Goal: Information Seeking & Learning: Check status

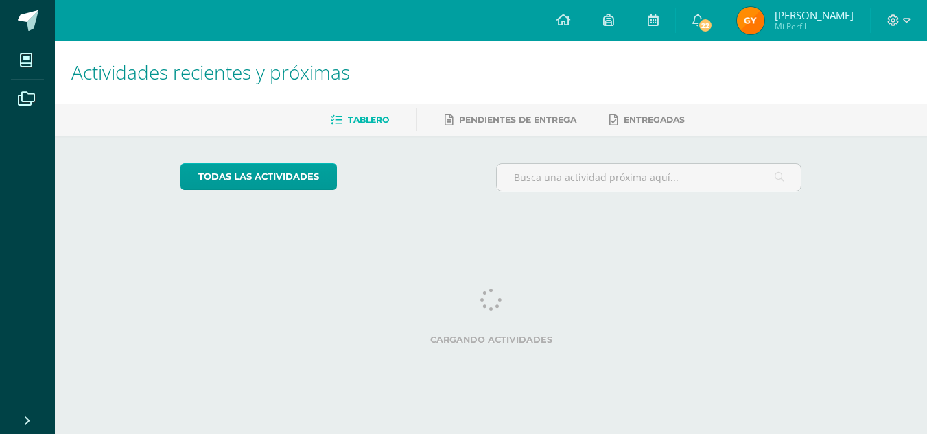
click at [777, 17] on span "Glendi Marisol Mi Perfil" at bounding box center [795, 20] width 122 height 27
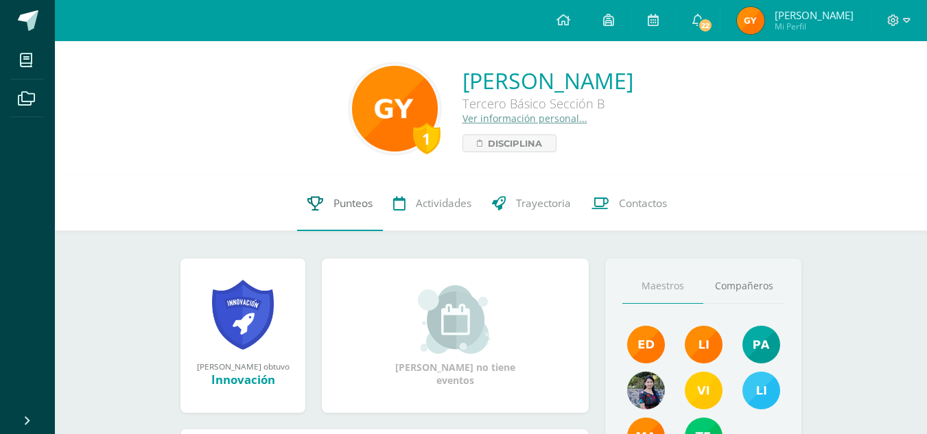
click at [323, 210] on link "Punteos" at bounding box center [340, 203] width 86 height 55
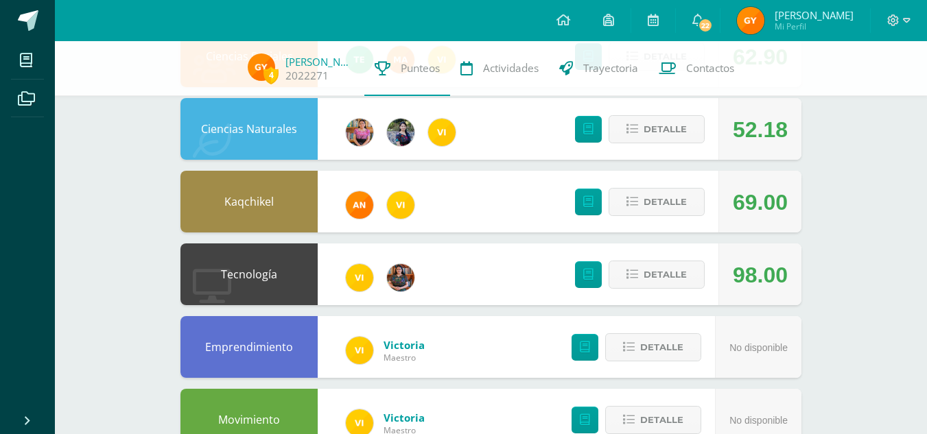
scroll to position [191, 0]
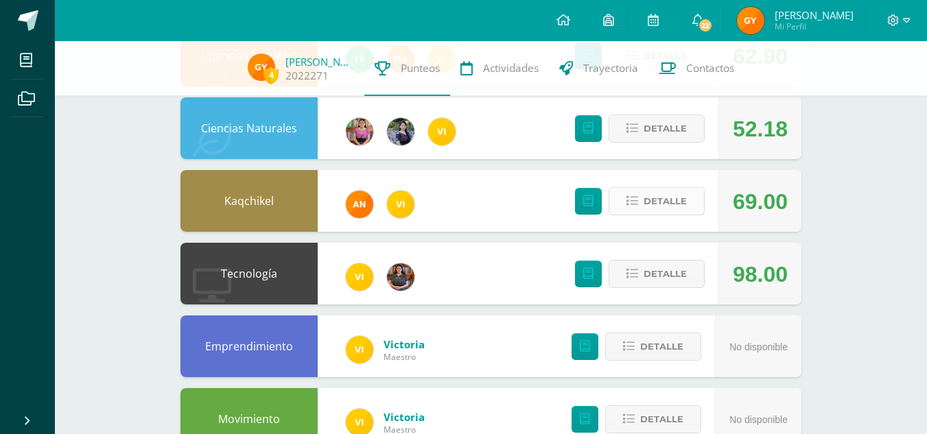
click at [685, 192] on span "Detalle" at bounding box center [664, 201] width 43 height 25
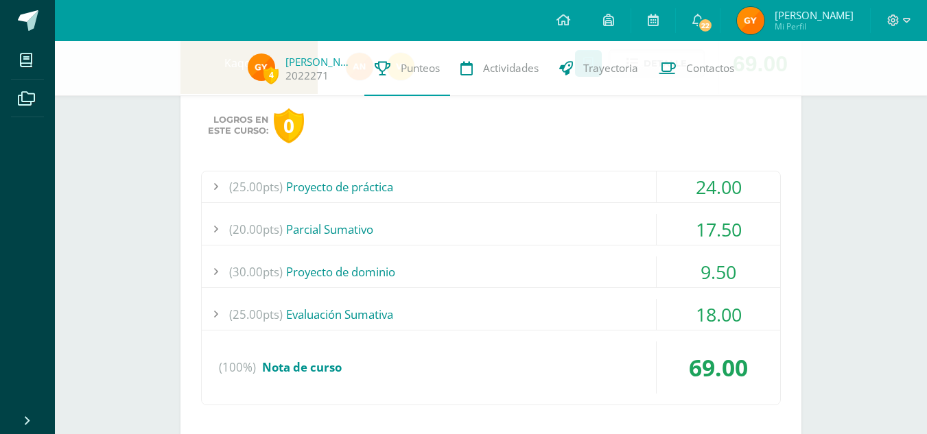
scroll to position [334, 0]
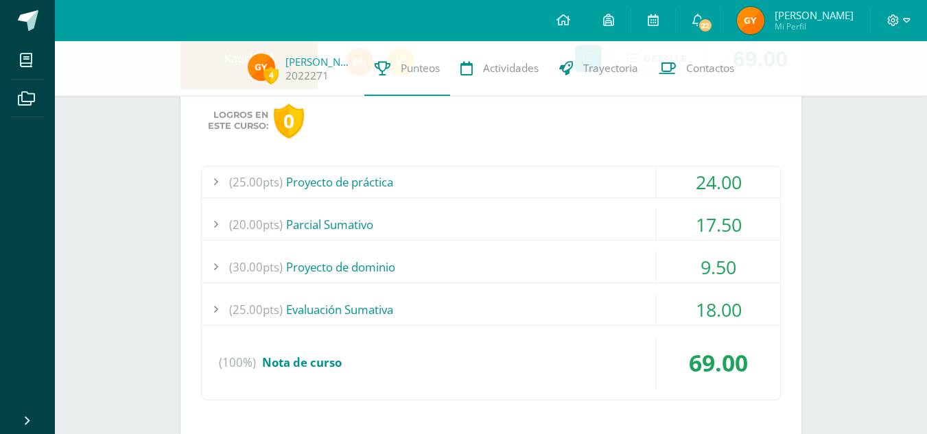
click at [214, 266] on div at bounding box center [215, 267] width 27 height 31
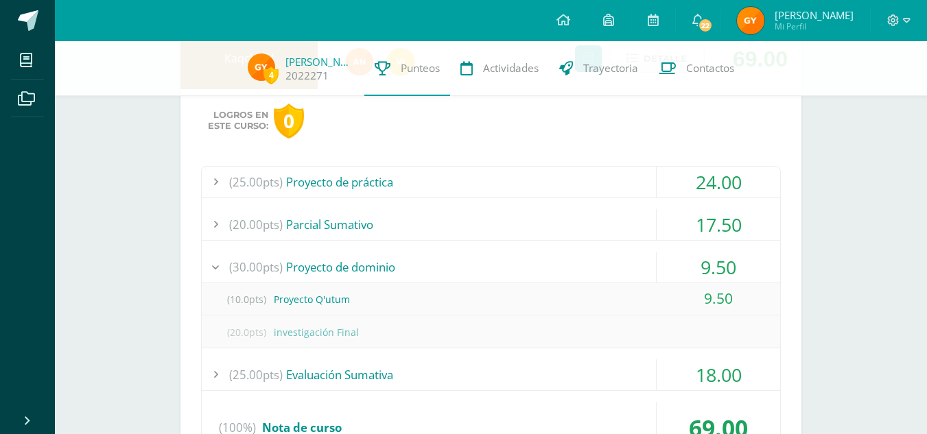
click at [207, 257] on div at bounding box center [215, 267] width 27 height 31
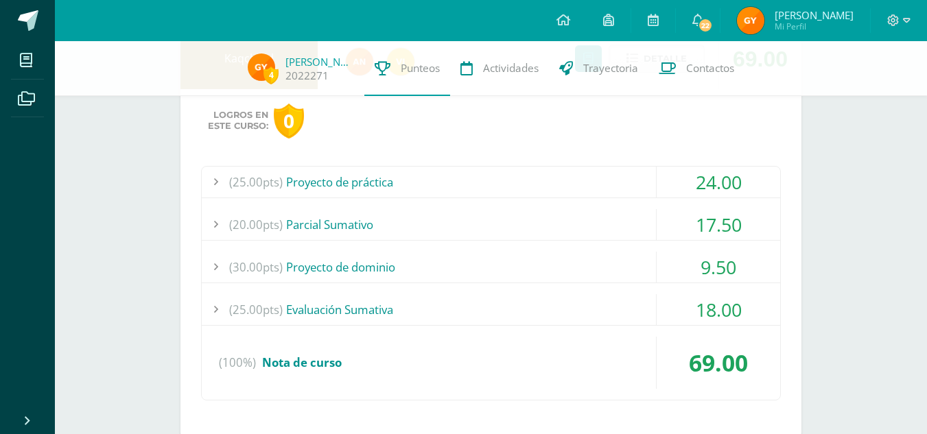
click at [208, 176] on div at bounding box center [215, 182] width 27 height 31
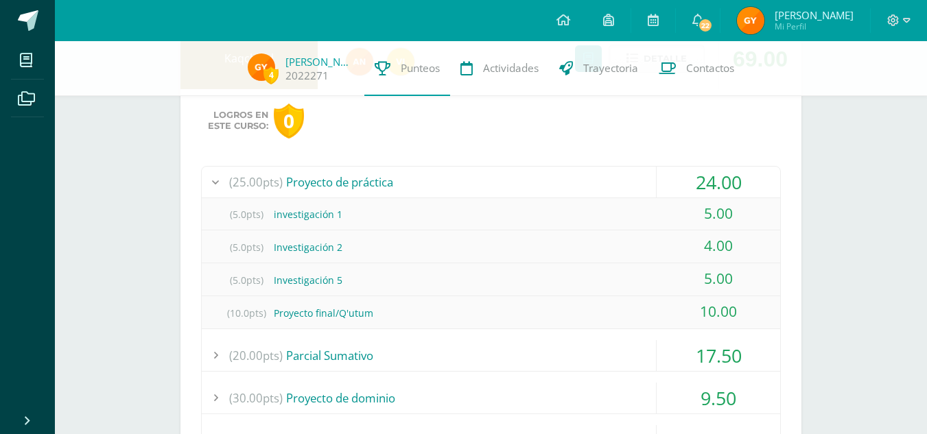
click at [208, 176] on div at bounding box center [215, 182] width 27 height 31
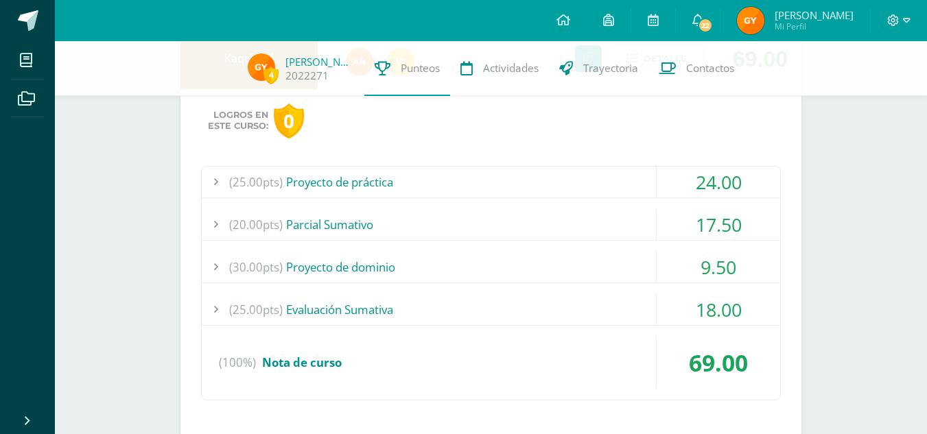
click at [213, 230] on div at bounding box center [215, 224] width 27 height 31
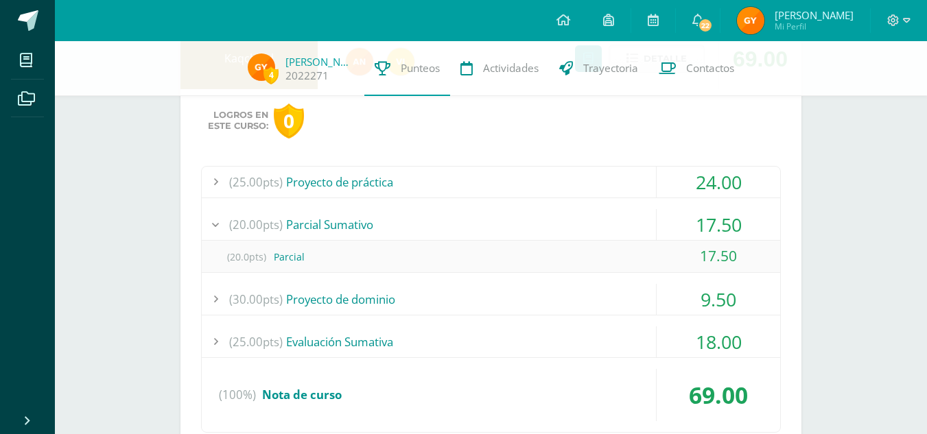
click at [213, 230] on div at bounding box center [215, 224] width 27 height 31
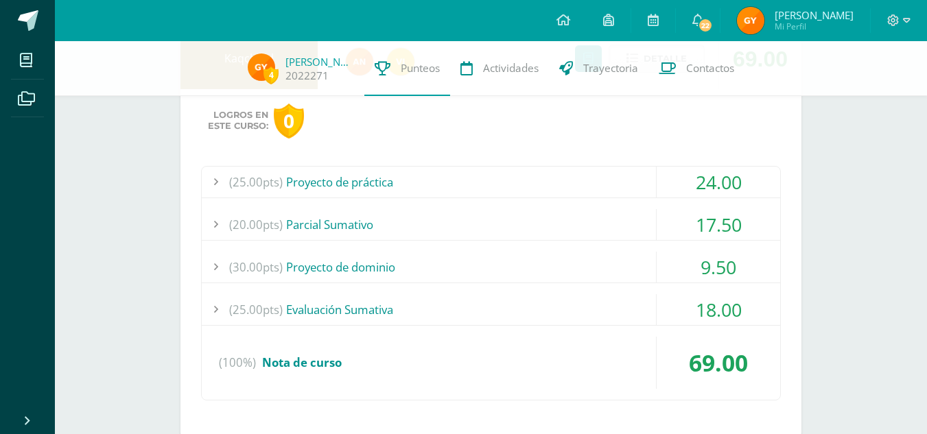
click at [222, 263] on div at bounding box center [215, 267] width 27 height 31
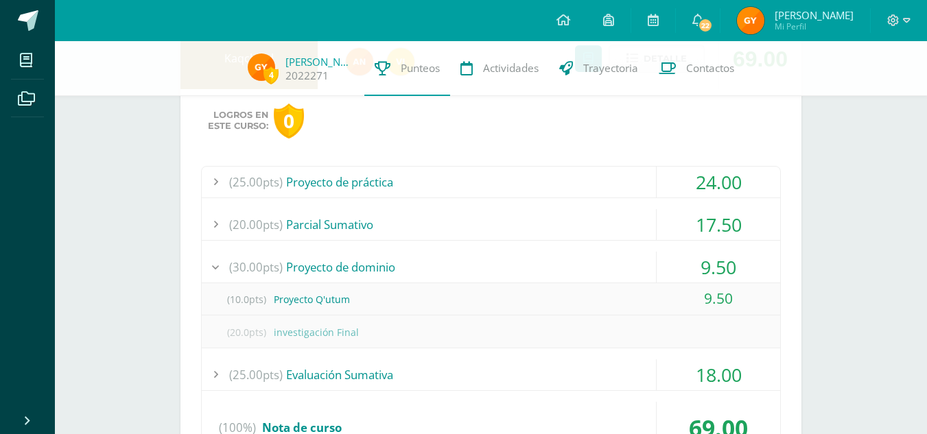
click at [222, 263] on div at bounding box center [215, 267] width 27 height 31
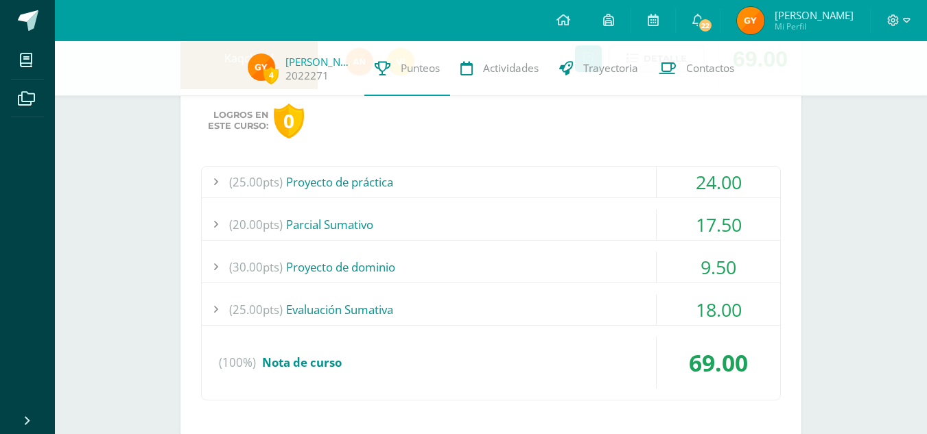
click at [223, 311] on div at bounding box center [215, 309] width 27 height 31
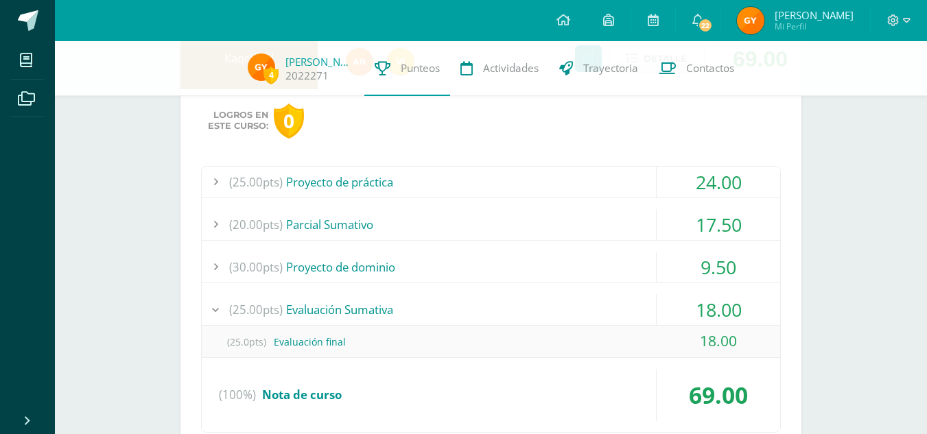
click at [223, 311] on div at bounding box center [215, 309] width 27 height 31
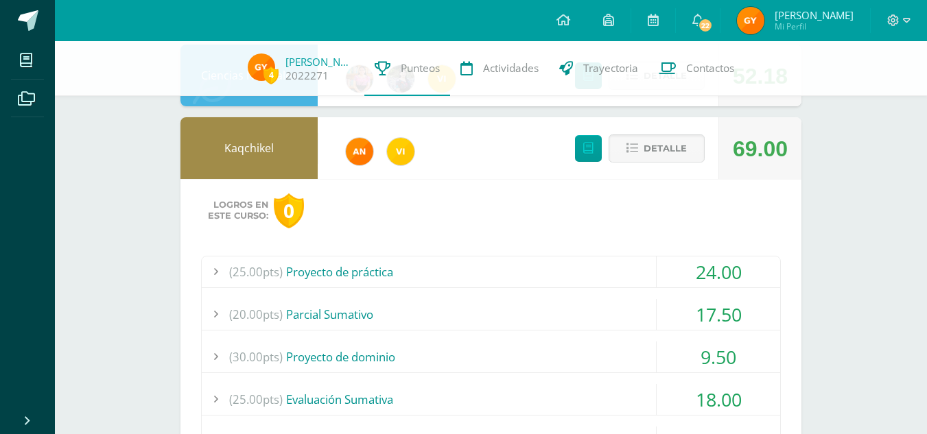
scroll to position [244, 0]
click at [622, 145] on button "Detalle" at bounding box center [656, 149] width 96 height 28
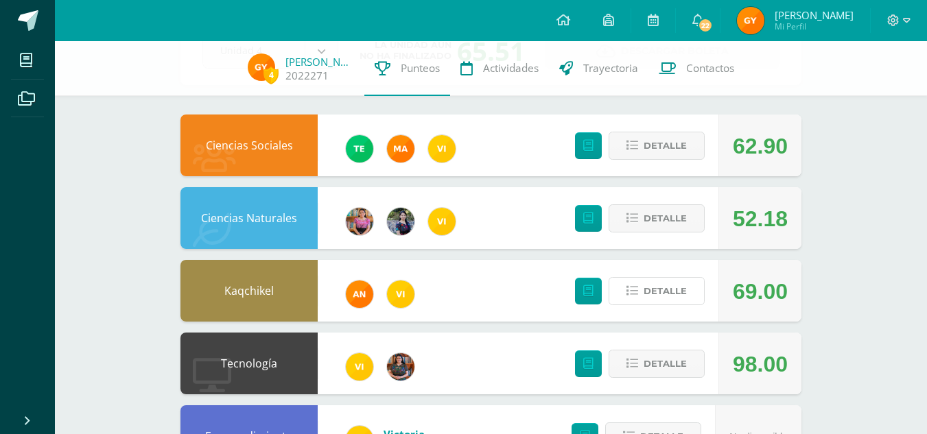
scroll to position [0, 0]
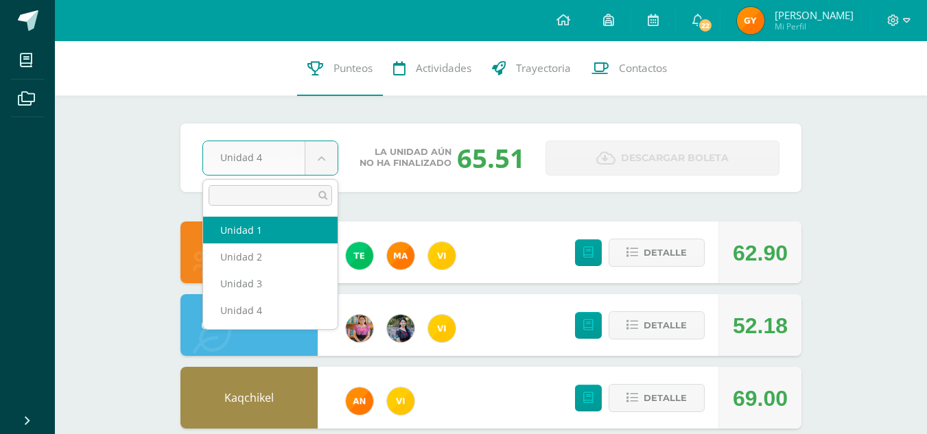
select select "Unidad 1"
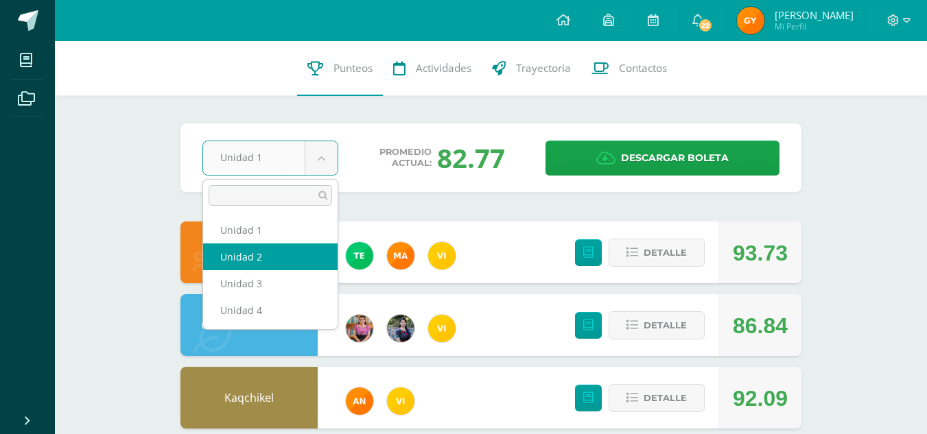
select select "Unidad 2"
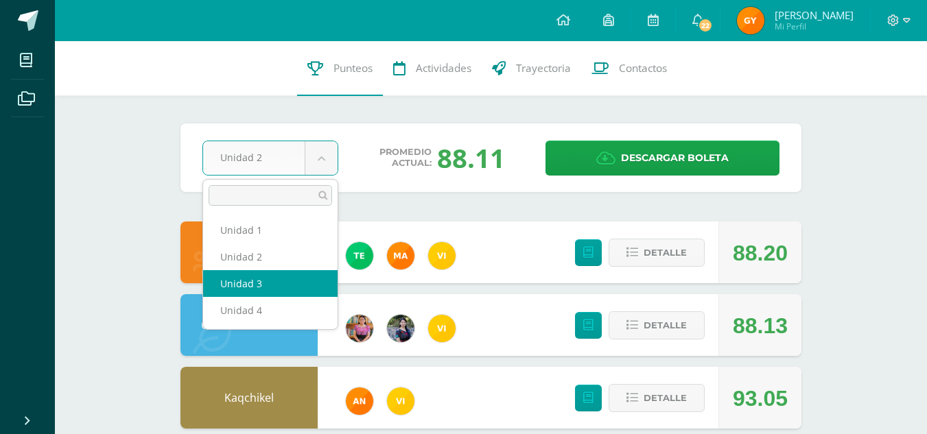
select select "Unidad 3"
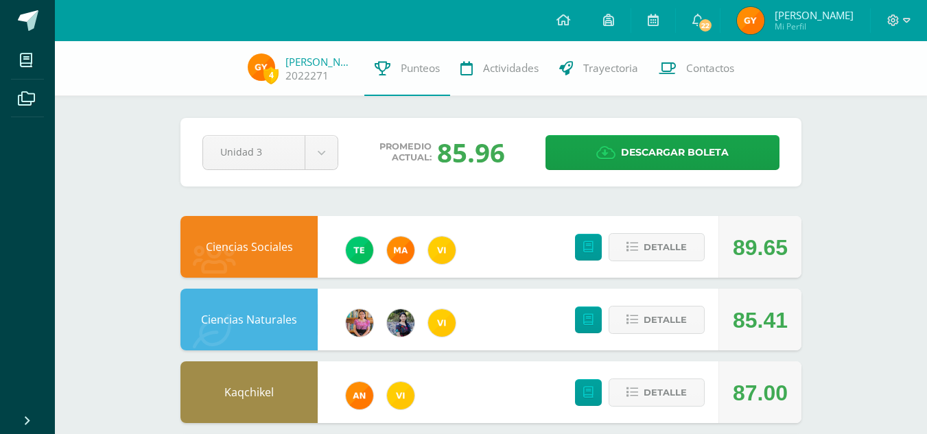
scroll to position [525, 0]
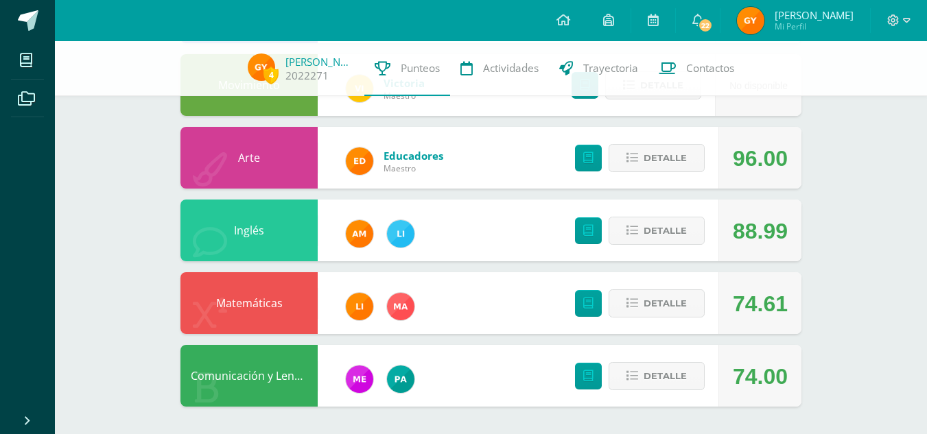
click at [393, 291] on div at bounding box center [400, 307] width 55 height 62
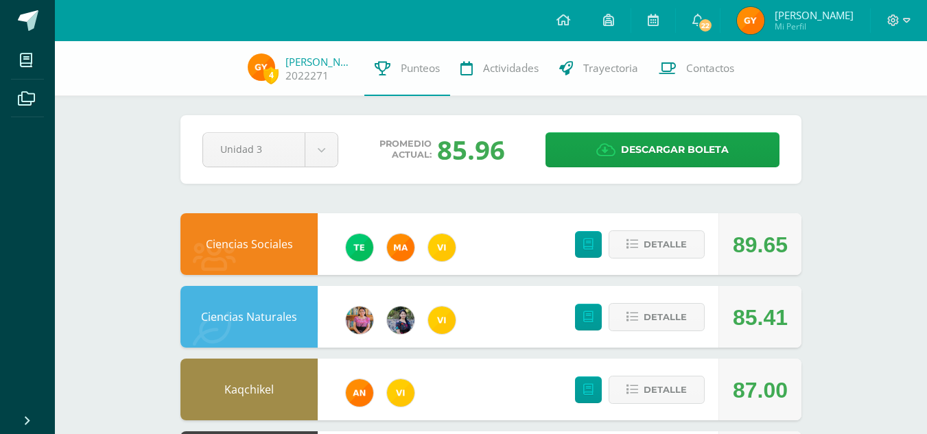
scroll to position [1, 0]
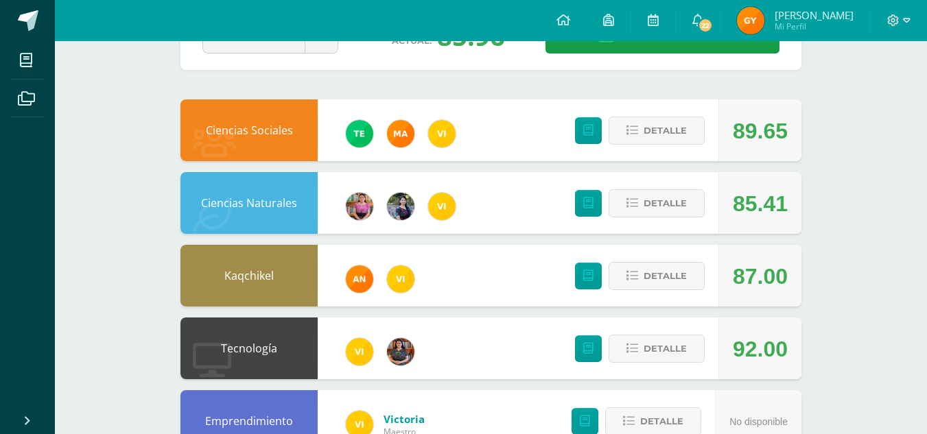
scroll to position [0, 0]
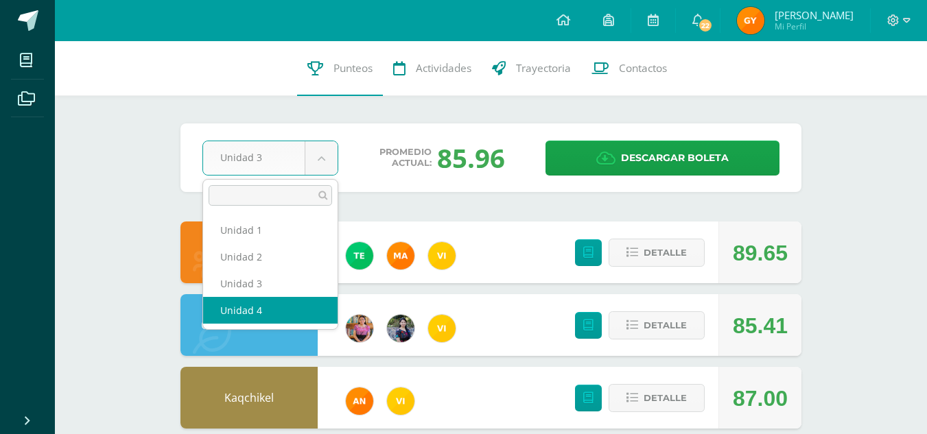
select select "Unidad 4"
